Goal: Task Accomplishment & Management: Complete application form

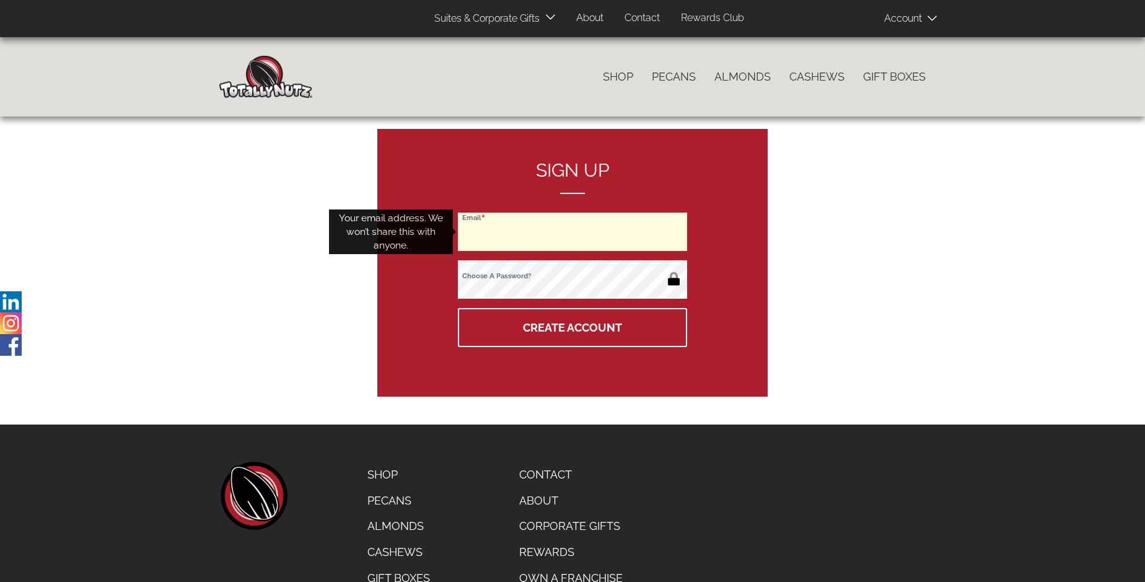
click at [573, 232] on input "Email" at bounding box center [572, 232] width 229 height 38
type input "ginabr3@comcast.net"
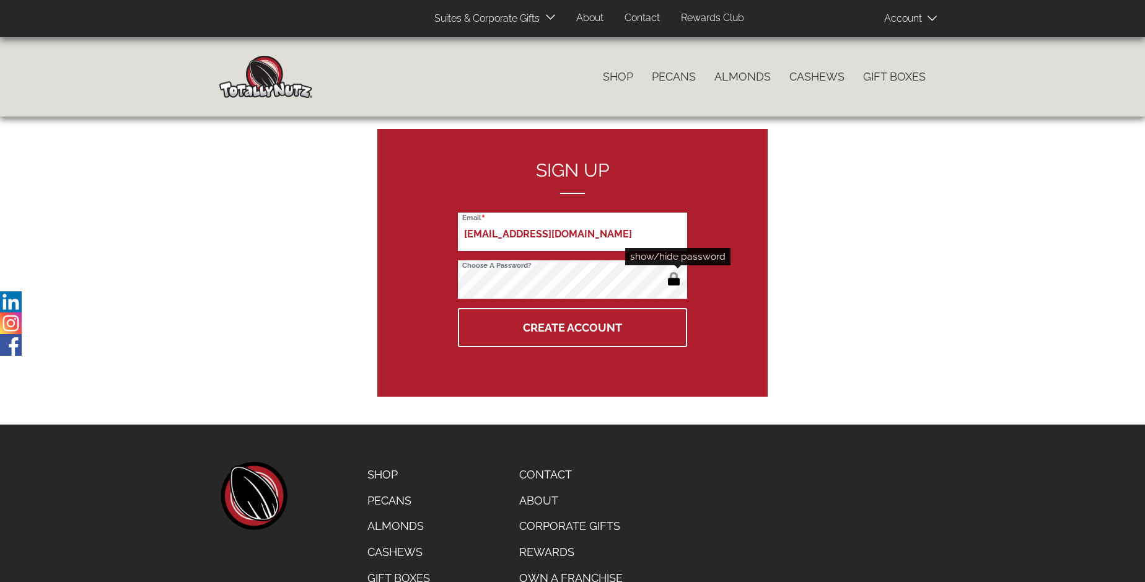
click at [674, 280] on button "button" at bounding box center [674, 280] width 20 height 20
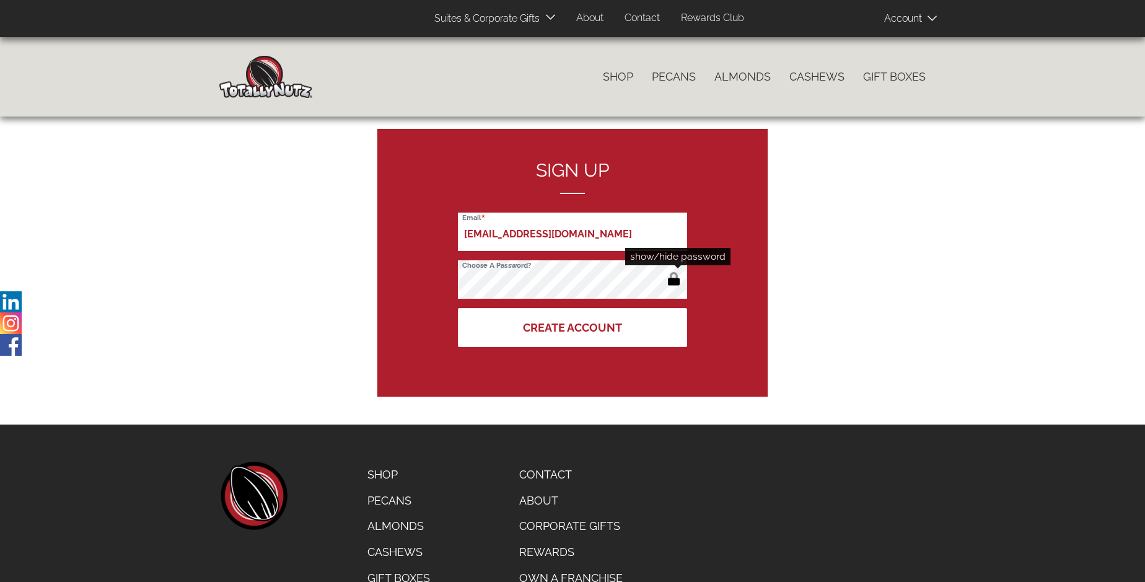
click at [573, 327] on button "Create Account" at bounding box center [572, 327] width 229 height 39
